Goal: Information Seeking & Learning: Learn about a topic

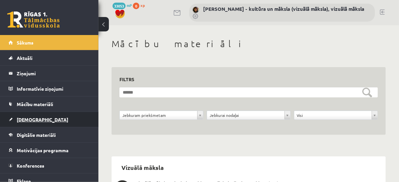
click at [34, 119] on span "[DEMOGRAPHIC_DATA]" at bounding box center [42, 120] width 51 height 6
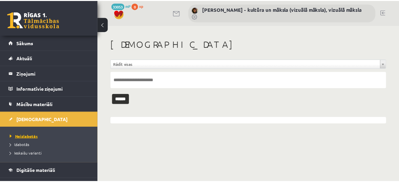
scroll to position [26, 0]
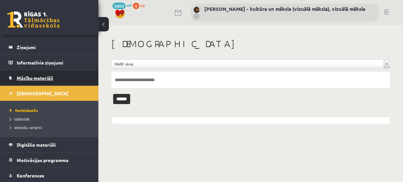
click at [40, 77] on span "Mācību materiāli" at bounding box center [35, 78] width 36 height 6
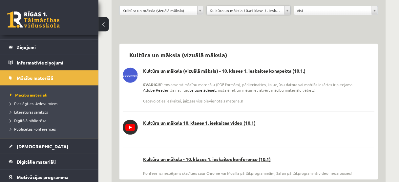
scroll to position [123, 0]
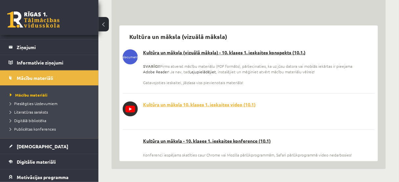
click at [182, 105] on link "Kultūra un māksla 10. klases 1. ieskaites video (10.1)" at bounding box center [249, 105] width 252 height 7
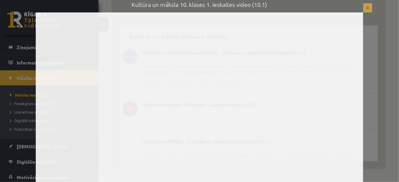
click at [367, 10] on button at bounding box center [367, 7] width 9 height 9
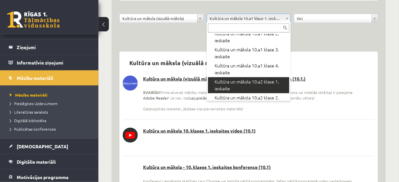
scroll to position [249, 0]
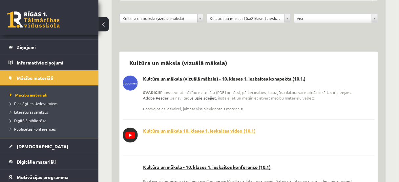
click at [201, 132] on link "Kultūra un māksla 10. klases 1. ieskaites video (10.1)" at bounding box center [249, 131] width 252 height 7
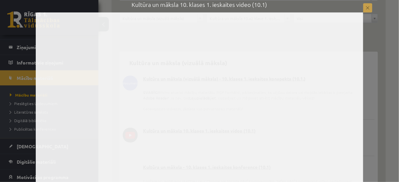
click at [369, 8] on button at bounding box center [367, 7] width 9 height 9
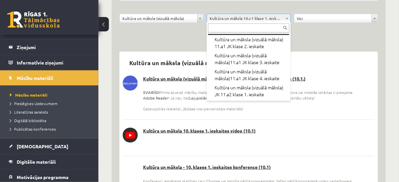
scroll to position [748, 0]
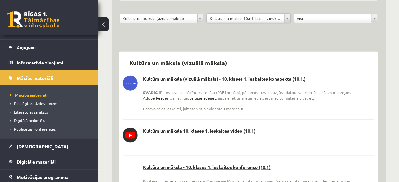
drag, startPoint x: 396, startPoint y: 29, endPoint x: 388, endPoint y: 35, distance: 9.9
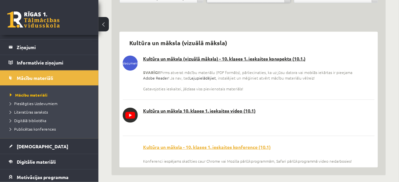
scroll to position [123, 0]
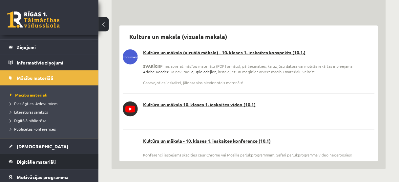
click at [41, 164] on span "Digitālie materiāli" at bounding box center [36, 162] width 39 height 6
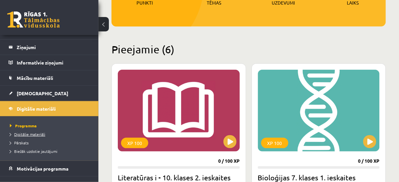
click at [40, 133] on span "Digitālie materiāli" at bounding box center [27, 134] width 35 height 5
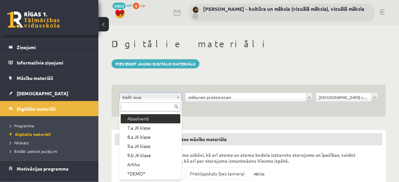
scroll to position [79, 0]
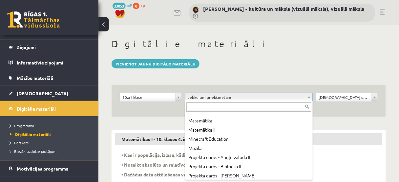
scroll to position [174, 0]
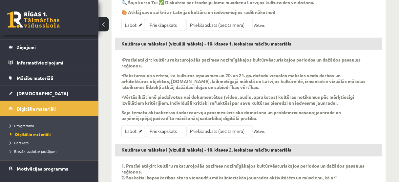
scroll to position [205, 0]
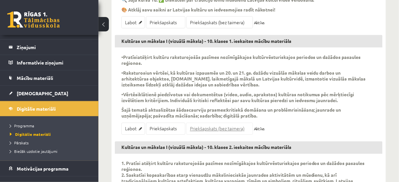
click at [212, 126] on link "Priekšapskats (bez taimera)" at bounding box center [219, 129] width 67 height 12
